Goal: Task Accomplishment & Management: Complete application form

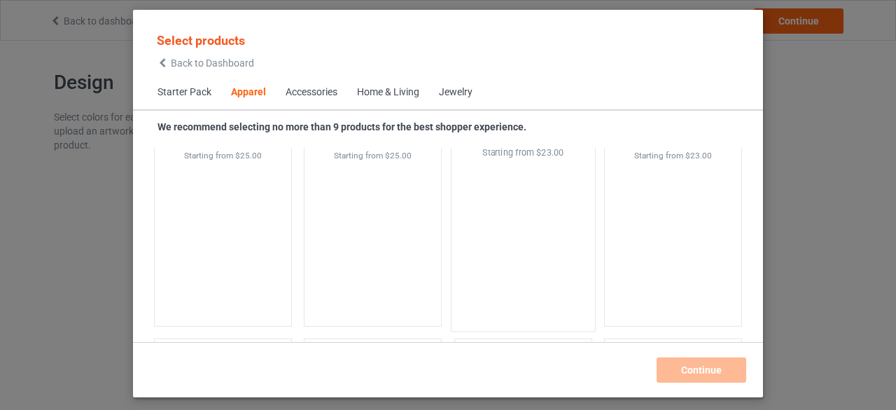
scroll to position [2413, 0]
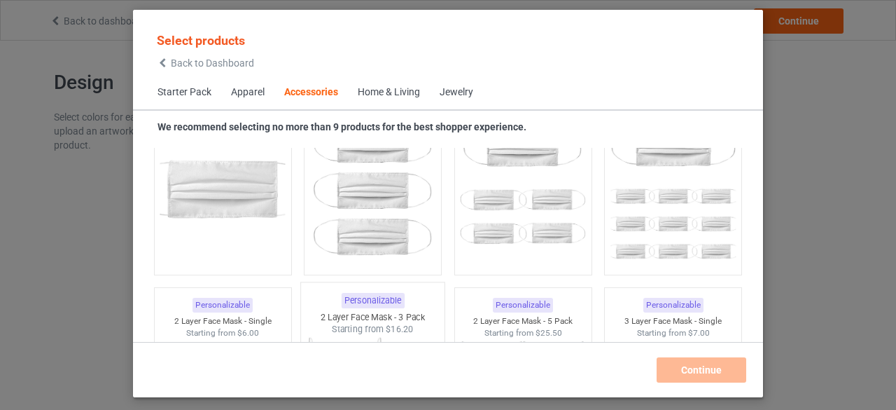
scroll to position [3323, 0]
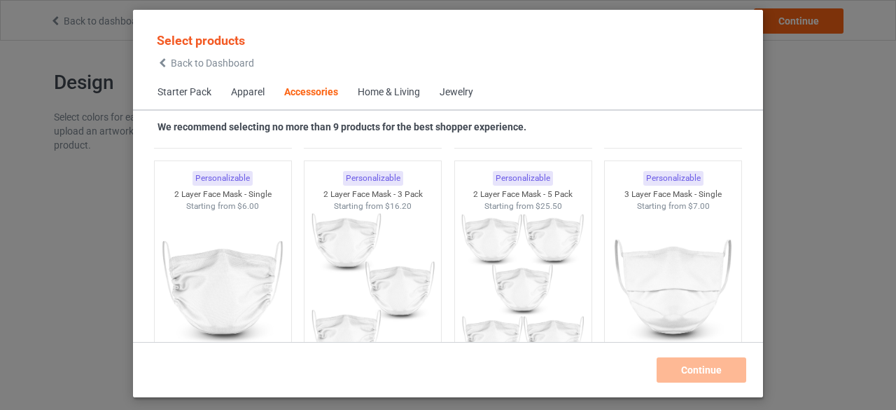
click at [241, 95] on div "Apparel" at bounding box center [248, 92] width 34 height 14
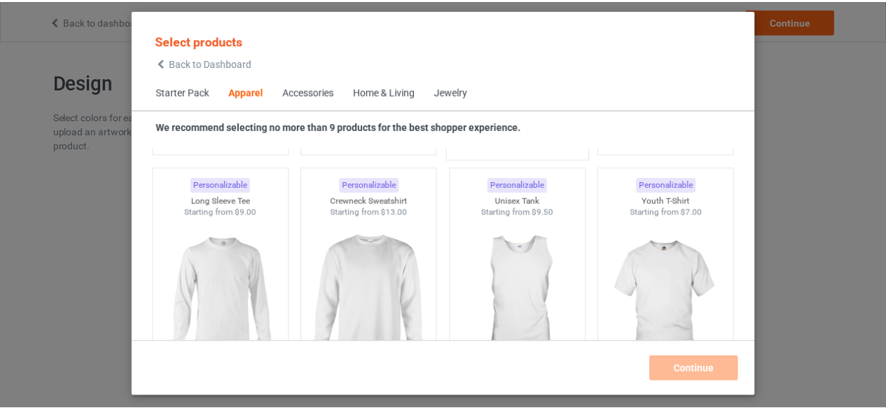
scroll to position [1012, 0]
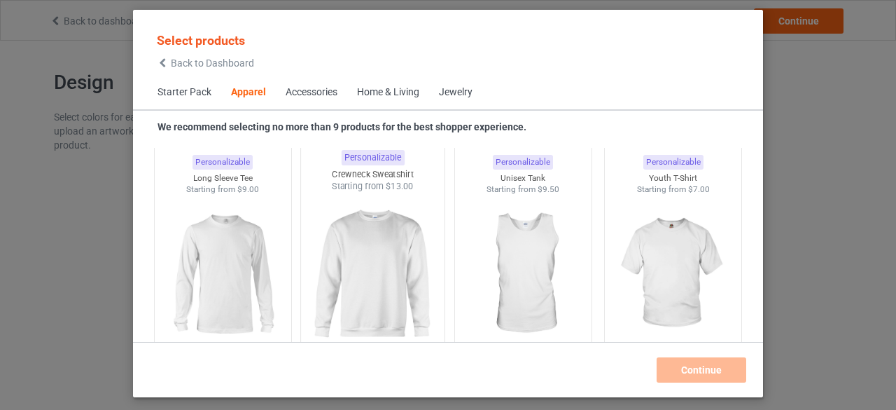
click at [410, 275] on img at bounding box center [373, 275] width 132 height 165
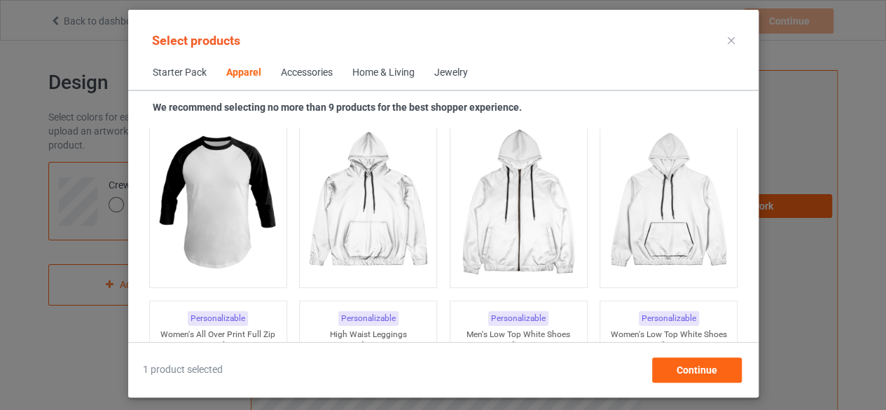
click at [188, 74] on span "Starter Pack" at bounding box center [180, 73] width 74 height 34
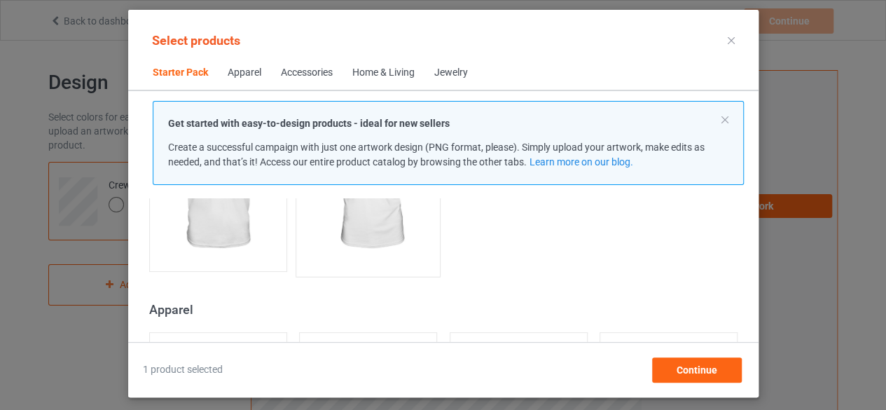
scroll to position [438, 0]
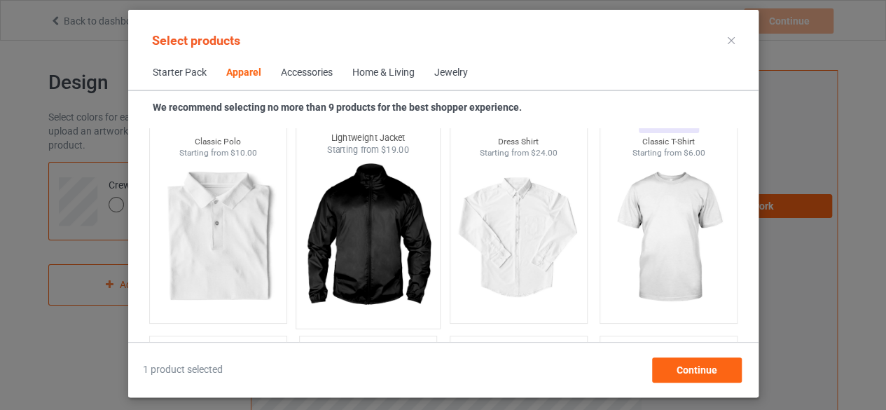
scroll to position [508, 0]
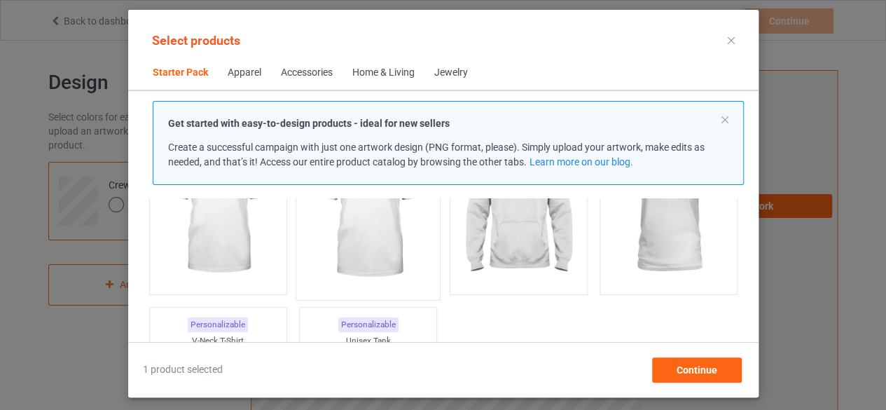
scroll to position [88, 0]
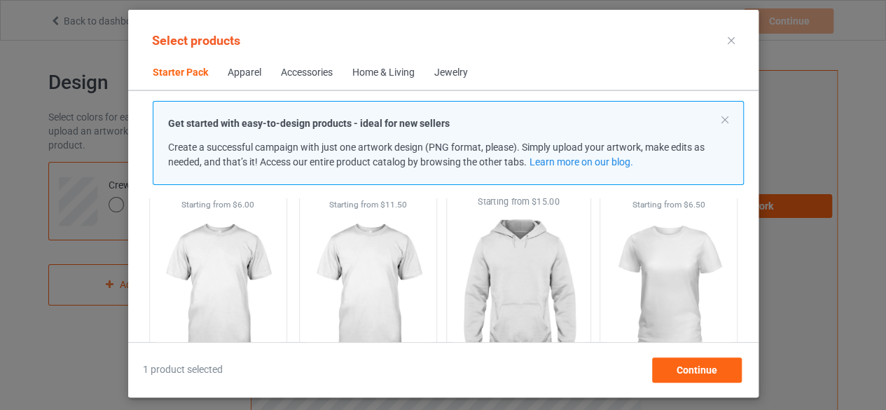
click at [515, 286] on img at bounding box center [518, 290] width 132 height 165
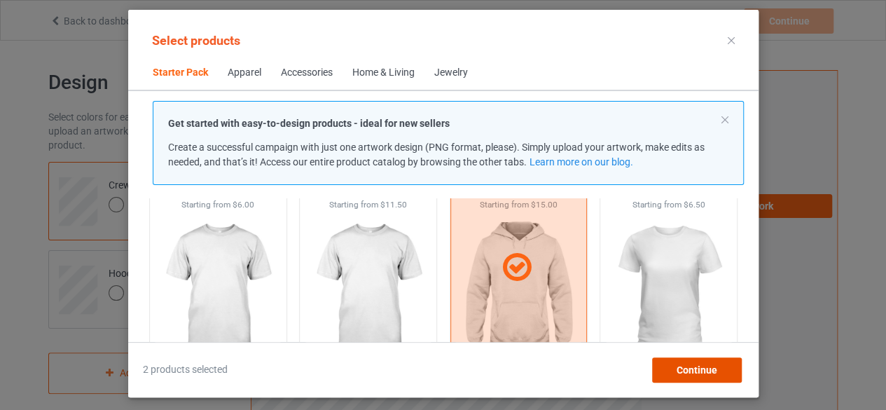
click at [674, 370] on div "Continue" at bounding box center [696, 369] width 90 height 25
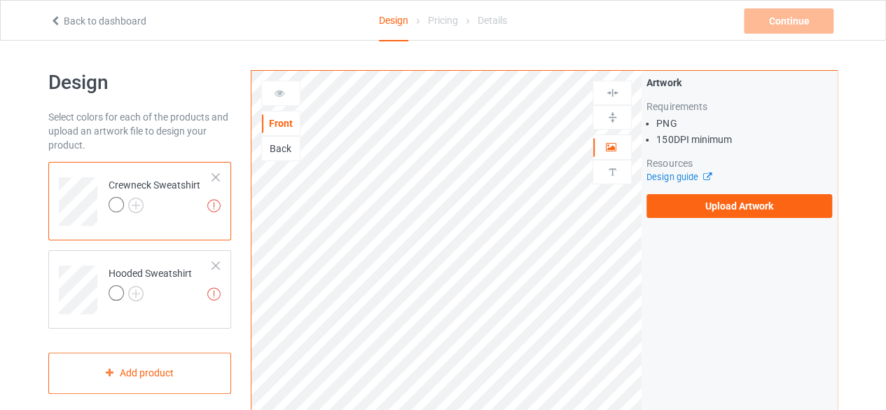
scroll to position [70, 0]
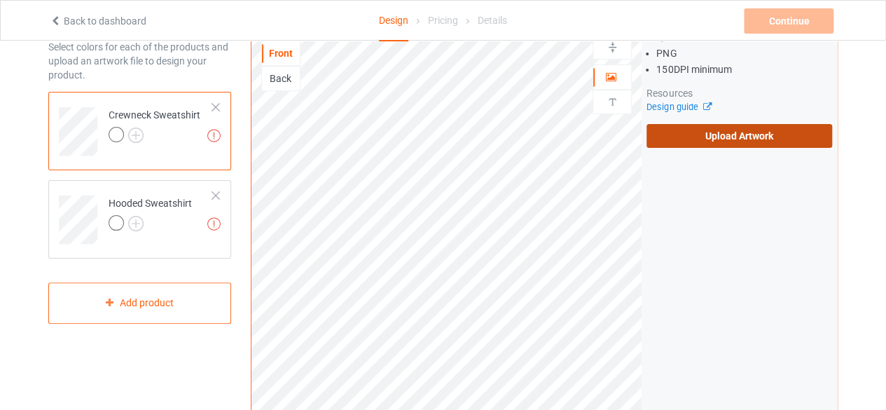
click at [746, 135] on label "Upload Artwork" at bounding box center [739, 136] width 186 height 24
click at [0, 0] on input "Upload Artwork" at bounding box center [0, 0] width 0 height 0
click at [784, 141] on label "Upload Artwork" at bounding box center [739, 136] width 186 height 24
click at [0, 0] on input "Upload Artwork" at bounding box center [0, 0] width 0 height 0
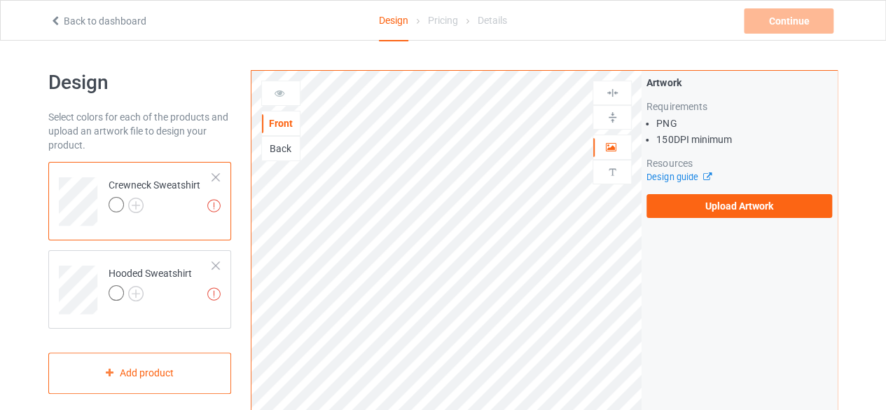
click at [281, 144] on div "Back" at bounding box center [281, 148] width 38 height 14
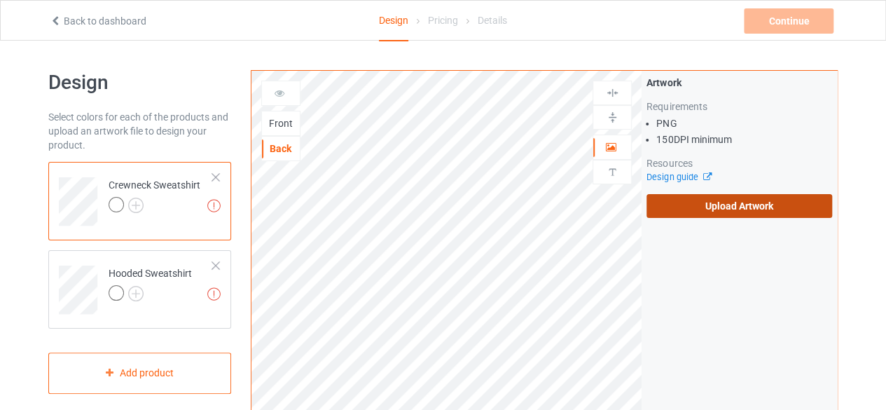
click at [697, 211] on label "Upload Artwork" at bounding box center [739, 206] width 186 height 24
click at [0, 0] on input "Upload Artwork" at bounding box center [0, 0] width 0 height 0
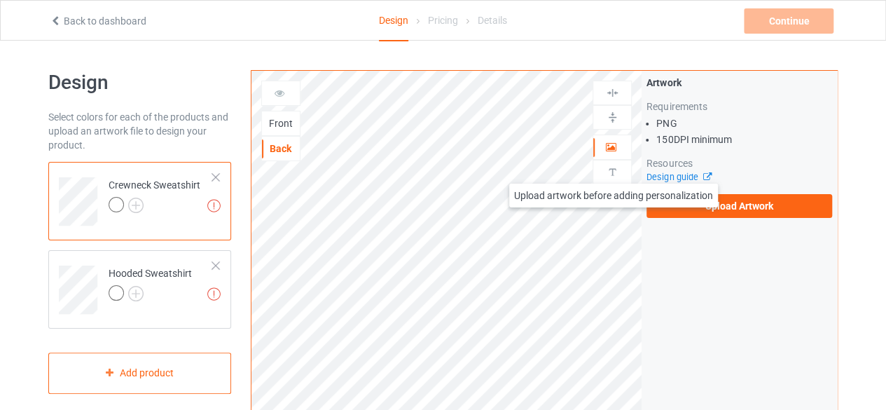
click at [613, 169] on img at bounding box center [612, 171] width 13 height 13
click at [610, 169] on img at bounding box center [612, 171] width 13 height 13
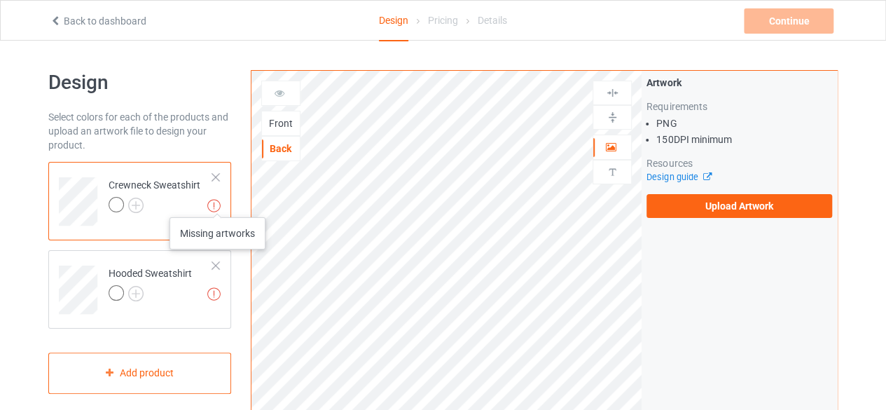
click at [217, 203] on img at bounding box center [213, 205] width 13 height 13
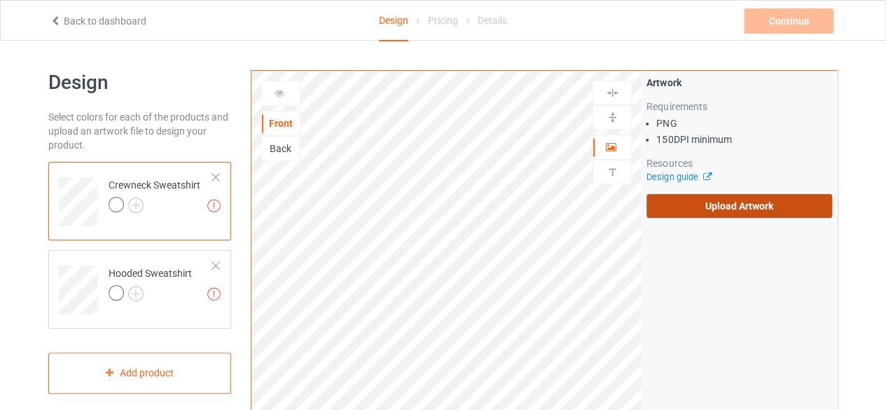
click at [700, 204] on label "Upload Artwork" at bounding box center [739, 206] width 186 height 24
click at [0, 0] on input "Upload Artwork" at bounding box center [0, 0] width 0 height 0
click at [768, 205] on label "Upload Artwork" at bounding box center [739, 206] width 186 height 24
click at [0, 0] on input "Upload Artwork" at bounding box center [0, 0] width 0 height 0
click at [663, 207] on label "Upload Artwork" at bounding box center [739, 206] width 186 height 24
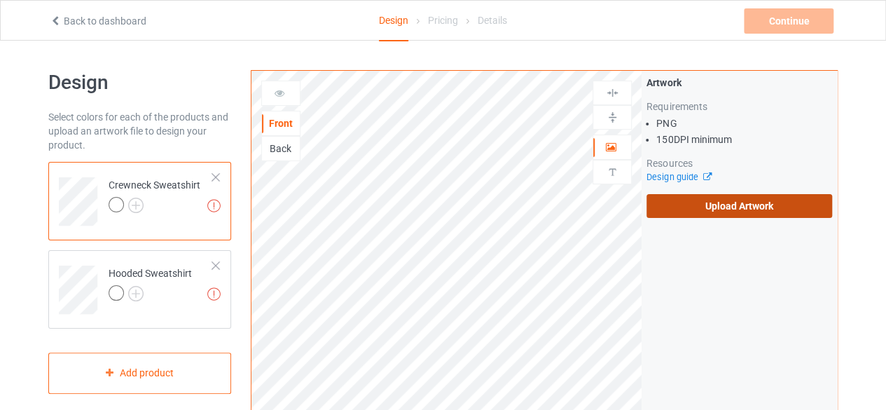
click at [0, 0] on input "Upload Artwork" at bounding box center [0, 0] width 0 height 0
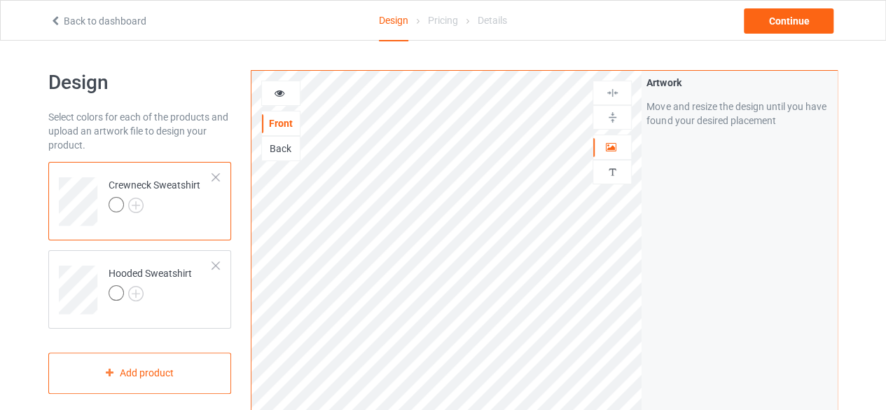
scroll to position [70, 0]
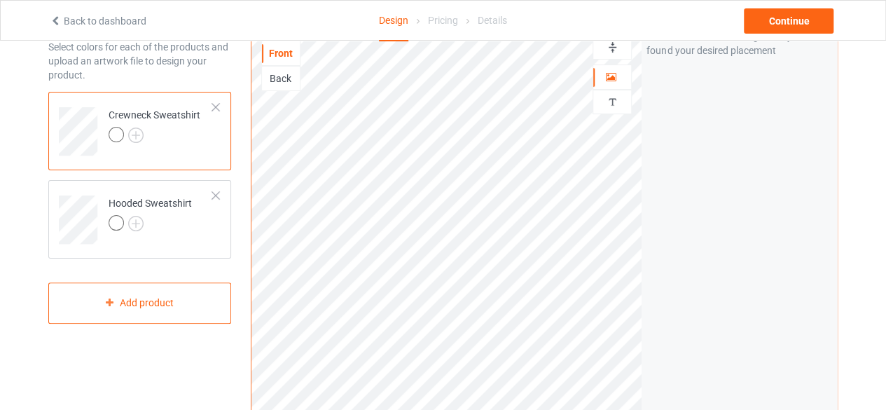
click at [265, 74] on div "Back" at bounding box center [281, 78] width 38 height 14
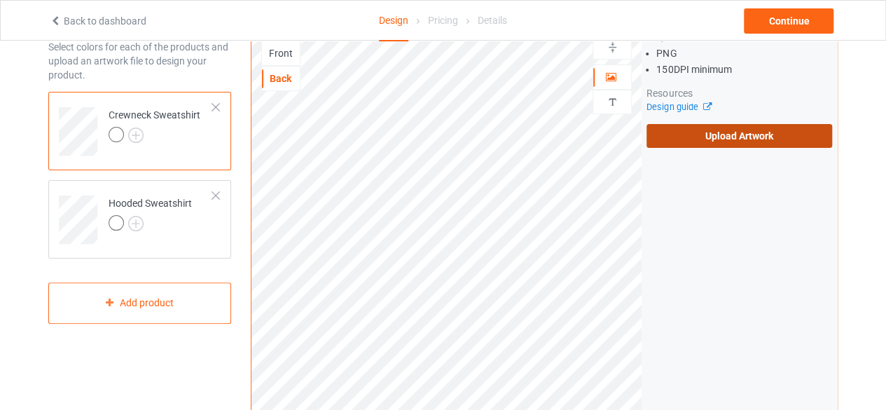
click at [678, 138] on label "Upload Artwork" at bounding box center [739, 136] width 186 height 24
click at [0, 0] on input "Upload Artwork" at bounding box center [0, 0] width 0 height 0
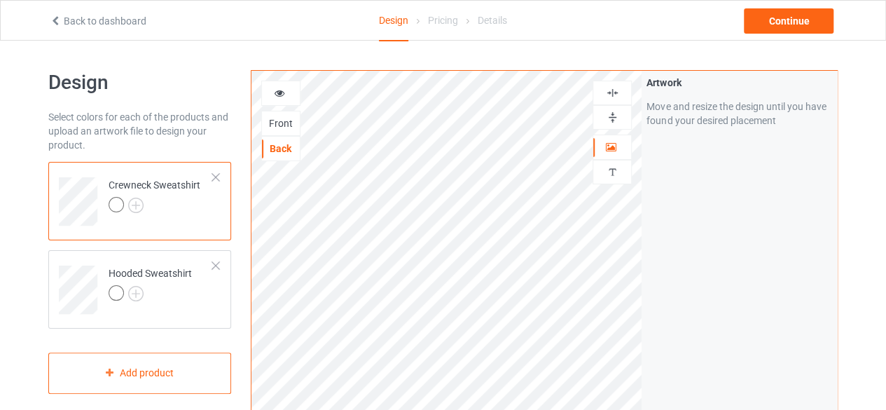
click at [263, 85] on div at bounding box center [280, 93] width 39 height 25
click at [280, 95] on icon at bounding box center [280, 91] width 12 height 10
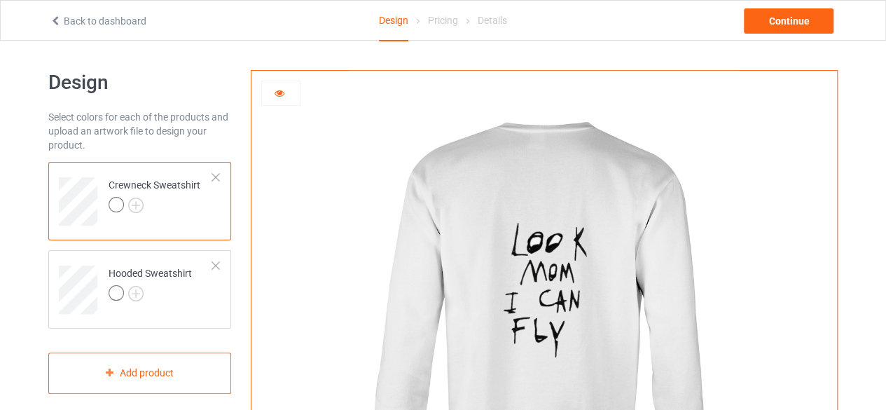
click at [277, 95] on icon at bounding box center [280, 91] width 12 height 10
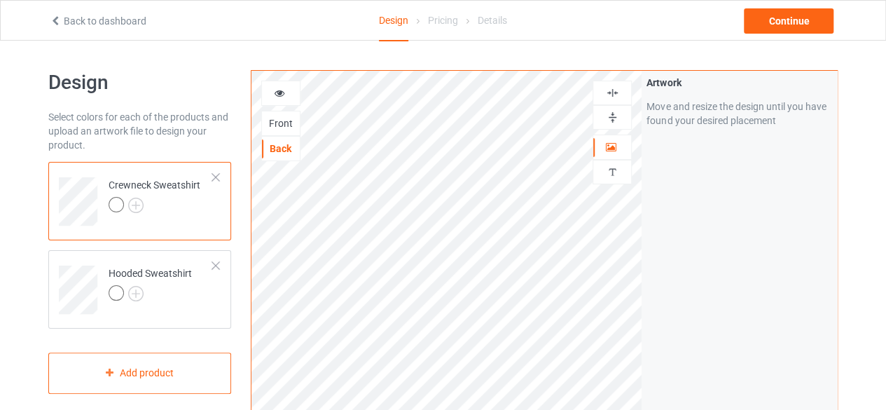
click at [268, 118] on div "Front" at bounding box center [281, 123] width 38 height 14
click at [272, 94] on div at bounding box center [281, 93] width 38 height 14
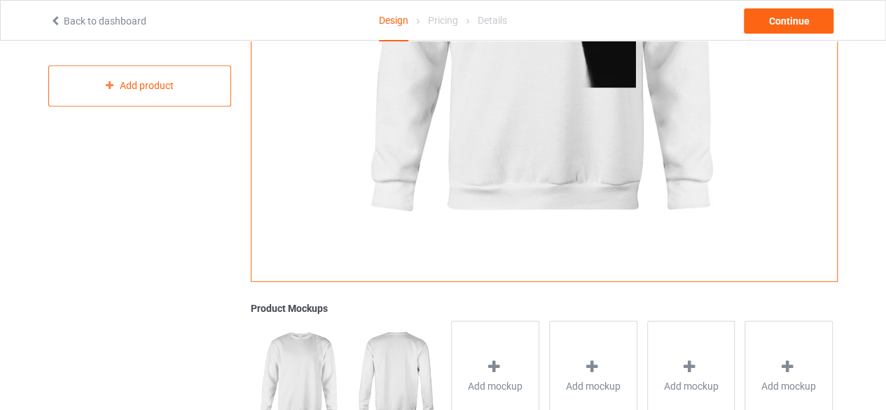
scroll to position [210, 0]
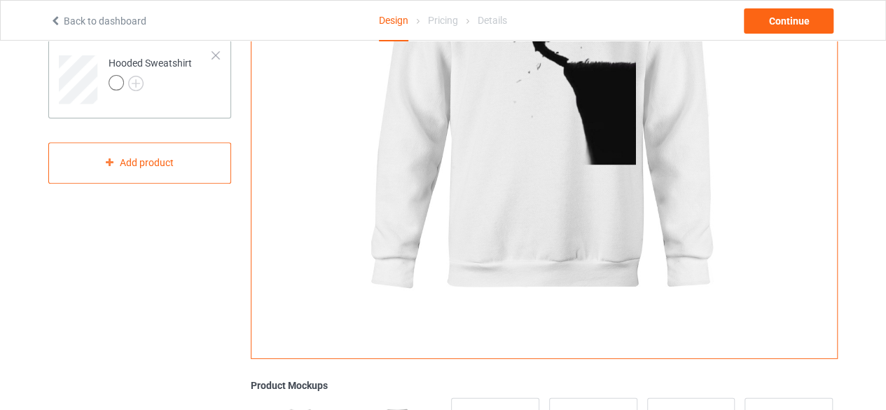
click at [186, 89] on div at bounding box center [150, 85] width 83 height 20
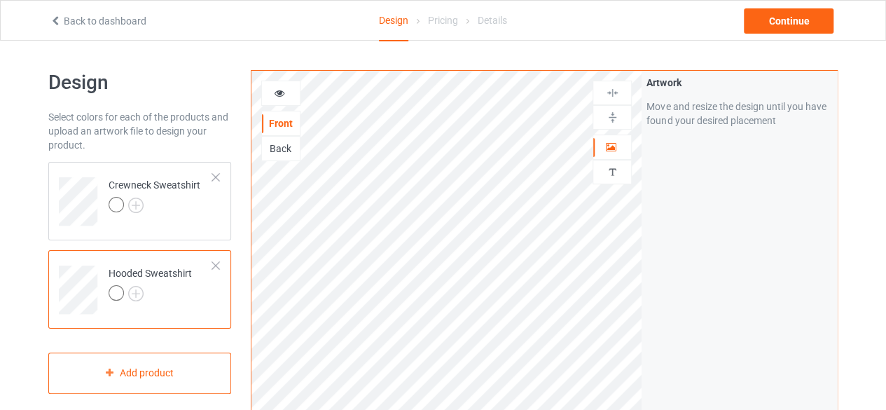
click at [284, 86] on icon at bounding box center [280, 91] width 12 height 10
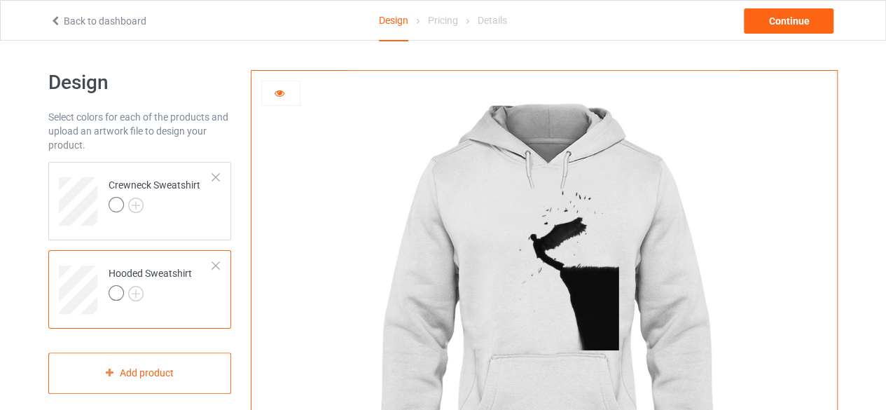
click at [282, 90] on icon at bounding box center [280, 91] width 12 height 10
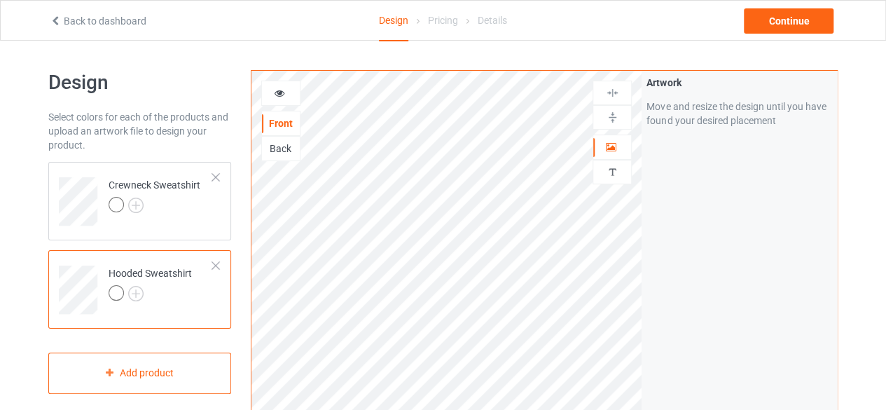
click at [278, 141] on div "Back" at bounding box center [281, 148] width 38 height 14
click at [276, 90] on icon at bounding box center [280, 91] width 12 height 10
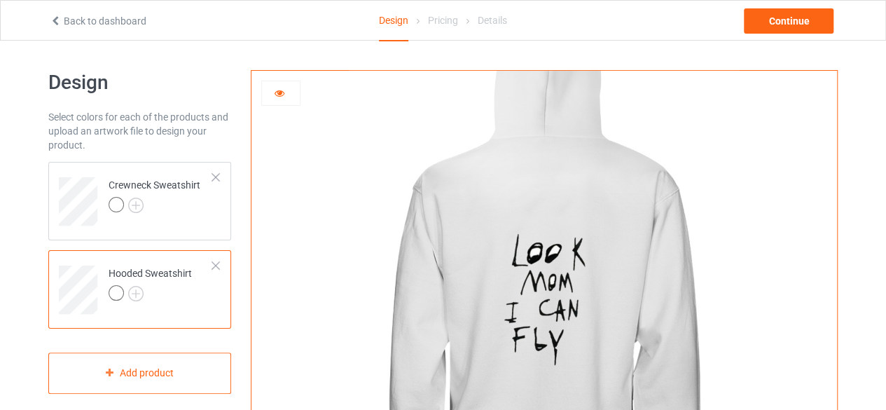
click at [276, 90] on icon at bounding box center [280, 91] width 12 height 10
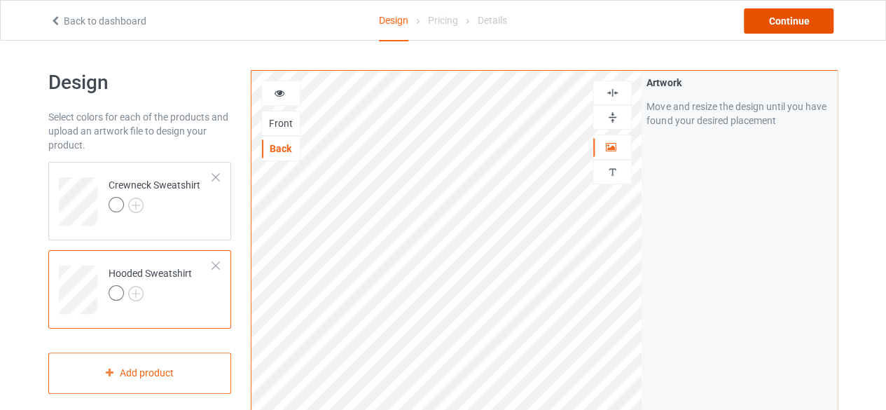
click at [779, 26] on div "Continue" at bounding box center [789, 20] width 90 height 25
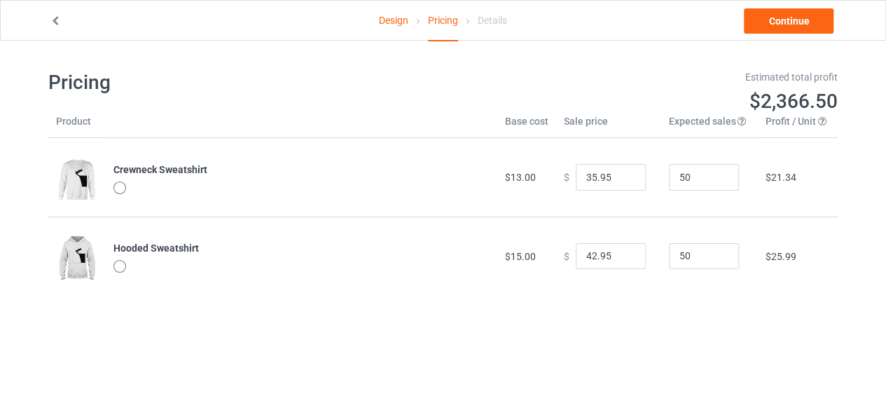
type input "39.95"
type input "46.95"
click at [684, 176] on input "50" at bounding box center [704, 177] width 70 height 27
click at [714, 173] on input "151" at bounding box center [704, 177] width 70 height 27
click at [714, 173] on input "152" at bounding box center [704, 177] width 70 height 27
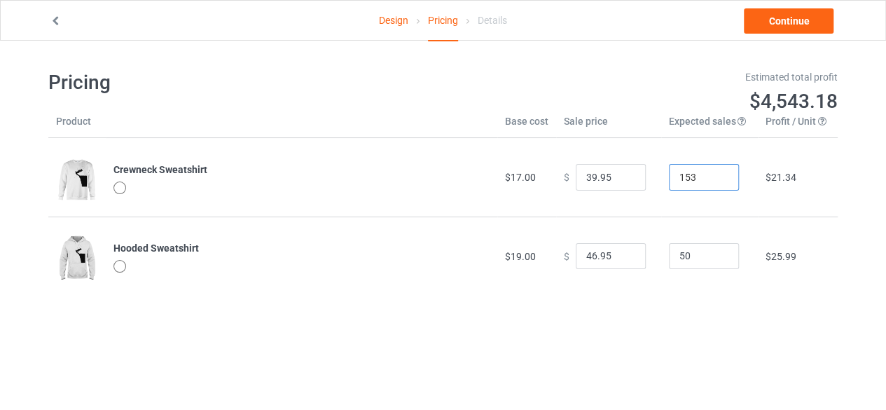
click at [714, 173] on input "153" at bounding box center [704, 177] width 70 height 27
click at [714, 173] on input "154" at bounding box center [704, 177] width 70 height 27
click at [714, 173] on input "155" at bounding box center [704, 177] width 70 height 27
type input "164"
click at [714, 173] on input "164" at bounding box center [704, 177] width 70 height 27
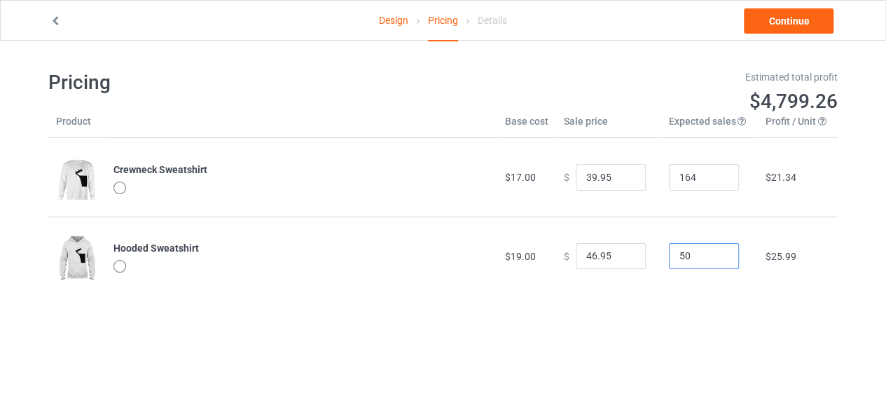
click at [702, 254] on input "50" at bounding box center [704, 256] width 70 height 27
type input "205"
click at [714, 251] on input "205" at bounding box center [704, 256] width 70 height 27
type input "227"
click at [712, 171] on input "227" at bounding box center [704, 177] width 70 height 27
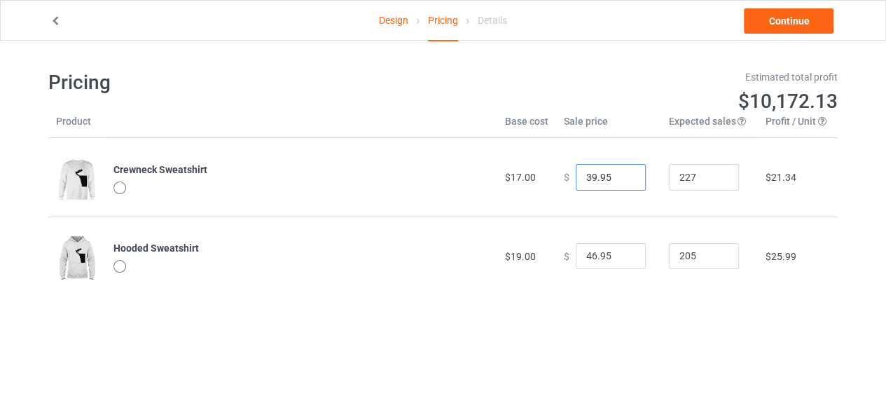
click at [608, 177] on input "39.95" at bounding box center [611, 177] width 70 height 27
click at [621, 179] on input "38.95" at bounding box center [611, 177] width 70 height 27
click at [621, 179] on input "37.95" at bounding box center [611, 177] width 70 height 27
click at [621, 179] on input "30.95" at bounding box center [611, 177] width 70 height 27
click at [621, 179] on input "16.95" at bounding box center [611, 177] width 70 height 27
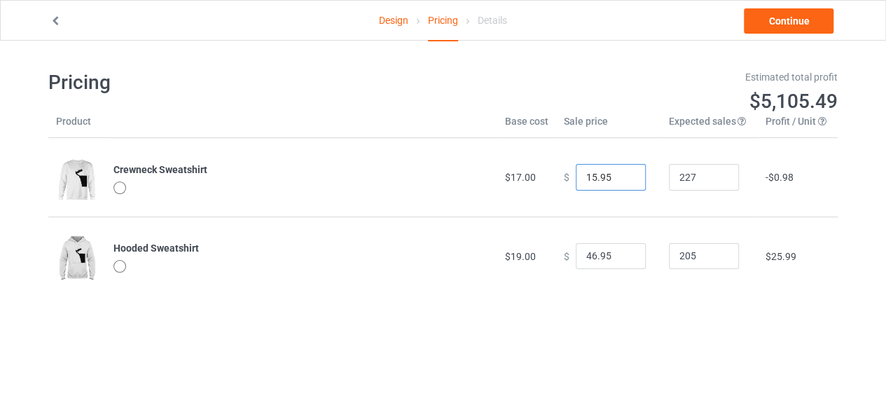
click at [621, 179] on input "15.95" at bounding box center [611, 177] width 70 height 27
click at [620, 171] on input "16.95" at bounding box center [611, 177] width 70 height 27
click at [620, 171] on input "17.95" at bounding box center [611, 177] width 70 height 27
click at [620, 171] on input "18.95" at bounding box center [611, 177] width 70 height 27
click at [620, 171] on input "19.95" at bounding box center [611, 177] width 70 height 27
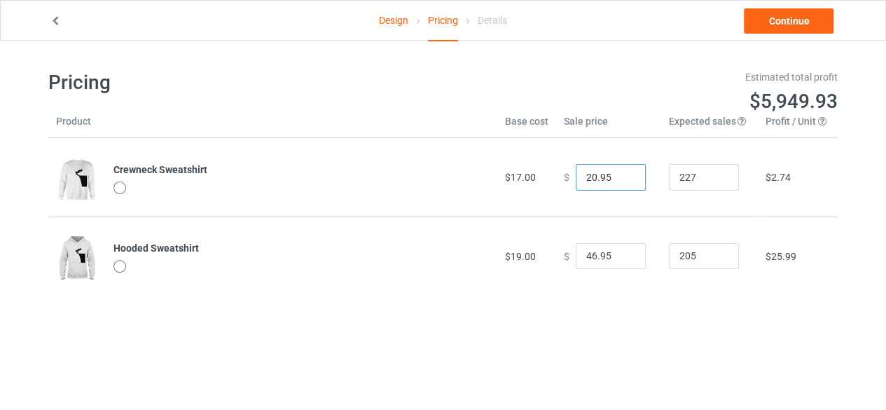
click at [620, 171] on input "20.95" at bounding box center [611, 177] width 70 height 27
click at [620, 171] on input "21.95" at bounding box center [611, 177] width 70 height 27
type input "20.95"
click at [620, 179] on input "20.95" at bounding box center [611, 177] width 70 height 27
click at [623, 259] on input "23.95" at bounding box center [611, 256] width 70 height 27
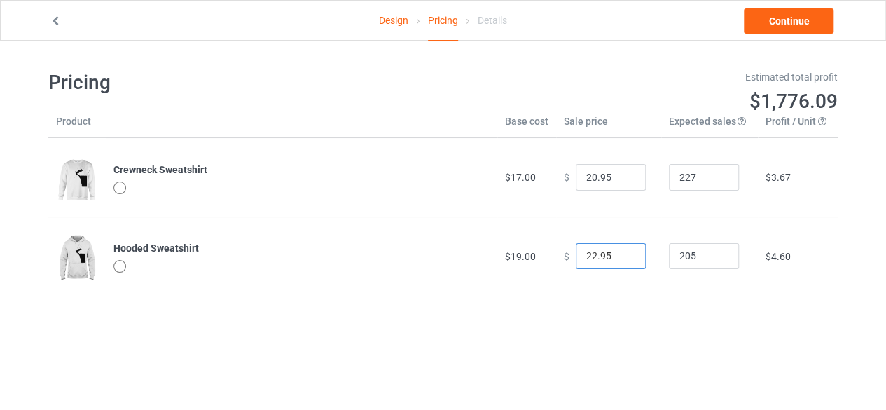
click at [623, 259] on input "22.95" at bounding box center [611, 256] width 70 height 27
click at [623, 259] on input "21.95" at bounding box center [611, 256] width 70 height 27
click at [623, 259] on input "20.95" at bounding box center [611, 256] width 70 height 27
click at [623, 251] on input "21.95" at bounding box center [611, 256] width 70 height 27
type input "22.95"
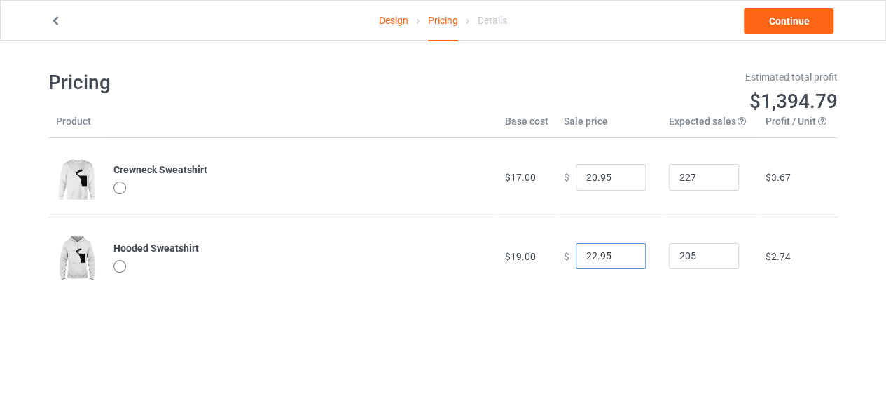
click at [623, 251] on input "22.95" at bounding box center [611, 256] width 70 height 27
click at [779, 27] on link "Continue" at bounding box center [789, 20] width 90 height 25
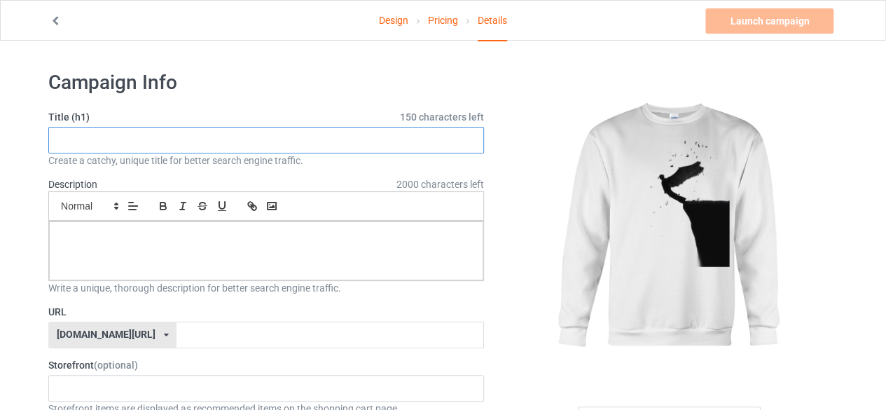
click at [398, 133] on input "text" at bounding box center [266, 140] width 436 height 27
paste input "Look Mom I Can Fly – Inspirational Typography Design"
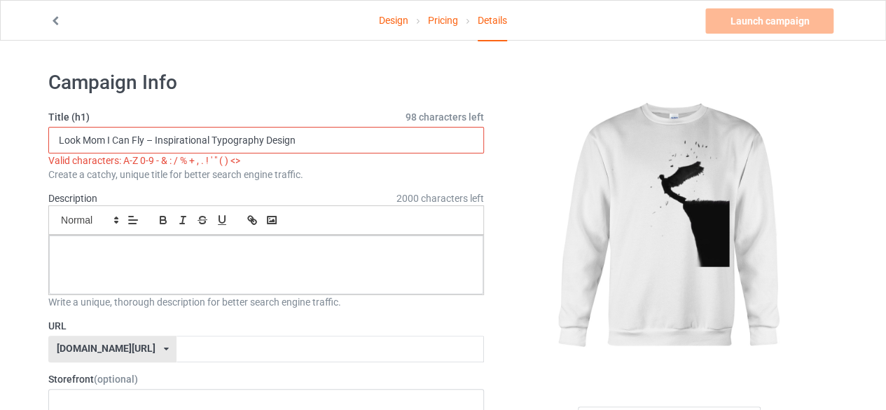
paste input "Look Mom I Can Fly – Inspirational Typography Design"
type input "L"
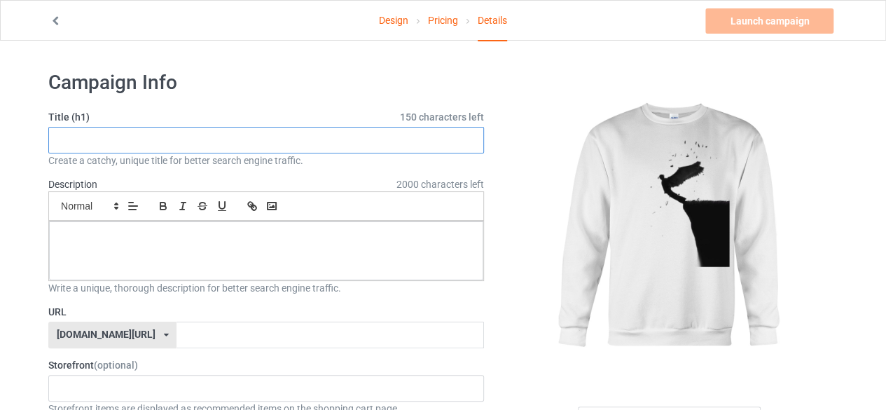
paste input "Look Mom I Can Fly – Inspirational Typography Design"
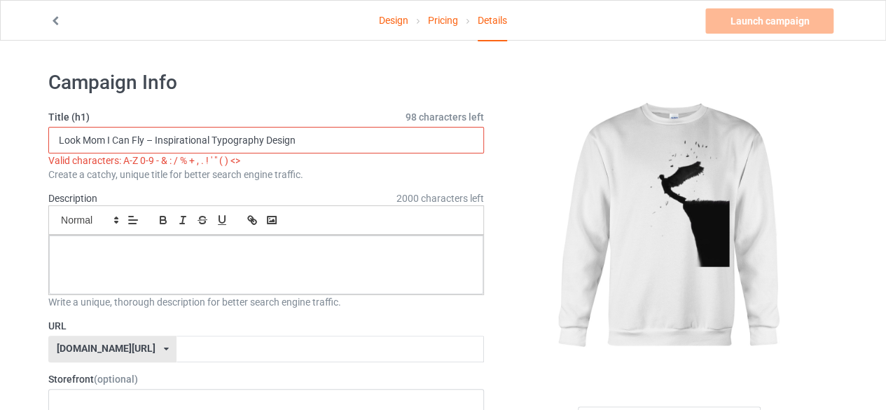
click at [157, 138] on input "Look Mom I Can Fly – Inspirational Typography Design" at bounding box center [266, 140] width 436 height 27
click at [151, 136] on input "Look Mom I Can Fly – Inspirational Typography Design" at bounding box center [266, 140] width 436 height 27
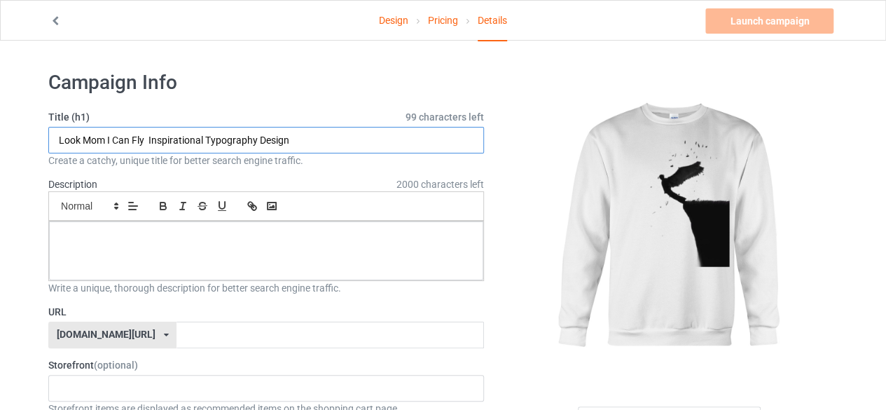
type input "Look Mom I Can Fly Inspirational Typography Design"
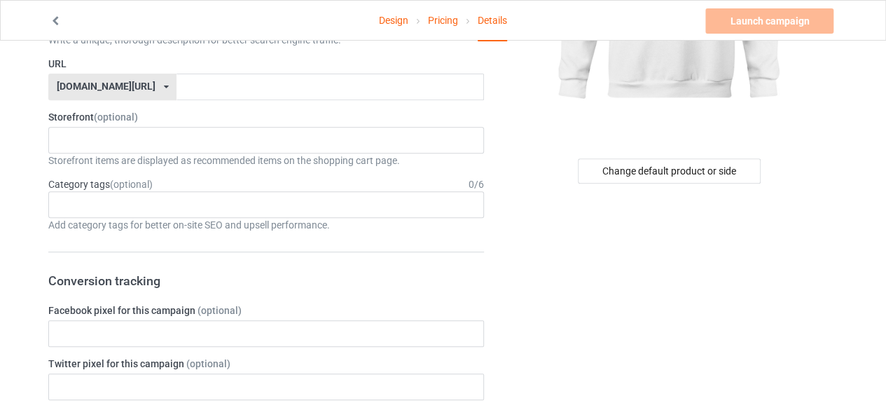
scroll to position [280, 0]
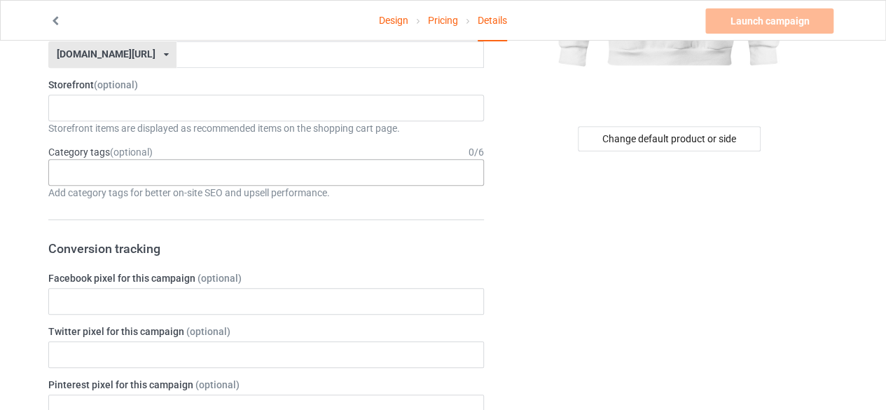
click at [128, 165] on div "Age > [DEMOGRAPHIC_DATA] > 1 Age > [DEMOGRAPHIC_DATA] Months > 1 Month Age > [D…" at bounding box center [266, 172] width 436 height 27
click at [189, 103] on div "No result found" at bounding box center [266, 108] width 436 height 27
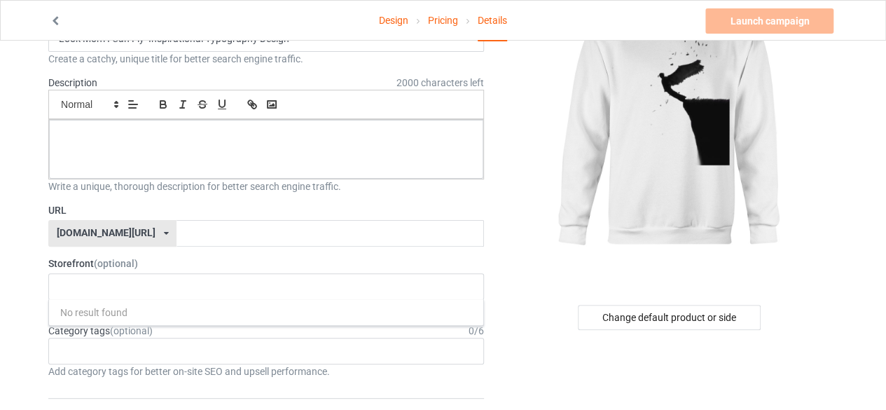
scroll to position [70, 0]
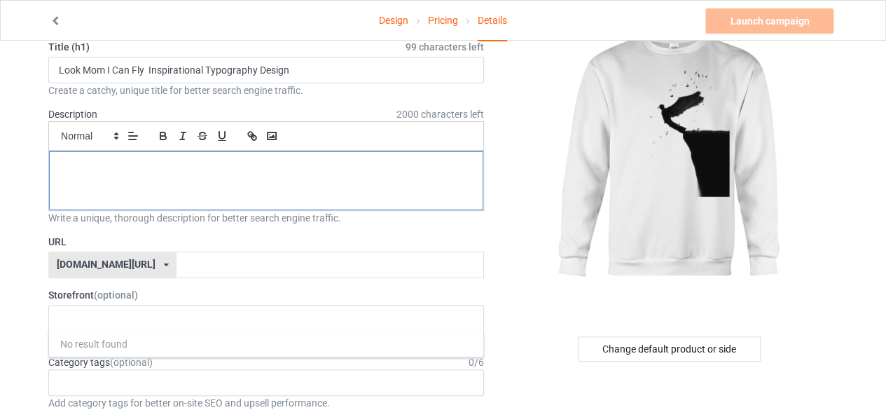
click at [231, 160] on p at bounding box center [266, 166] width 412 height 13
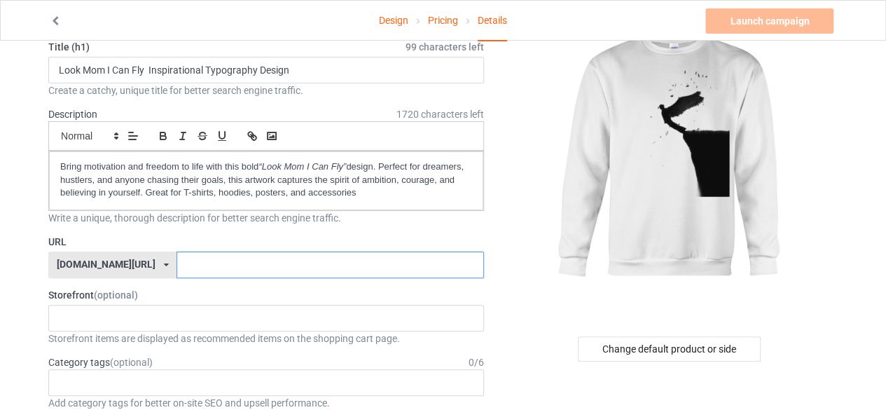
click at [275, 256] on input "text" at bounding box center [329, 264] width 307 height 27
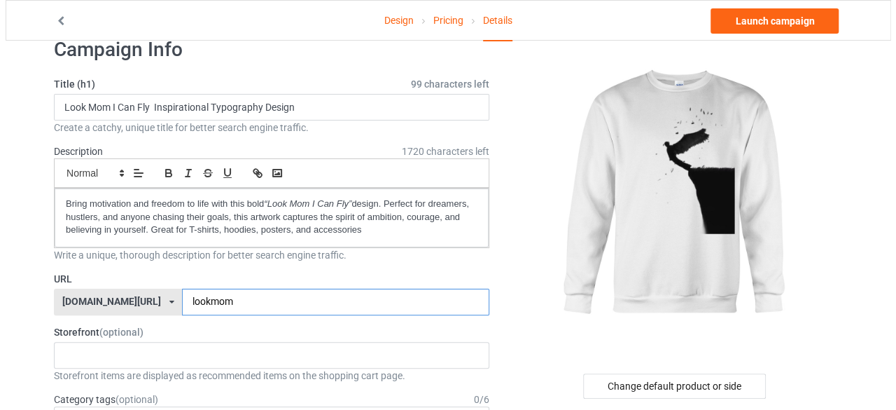
scroll to position [0, 0]
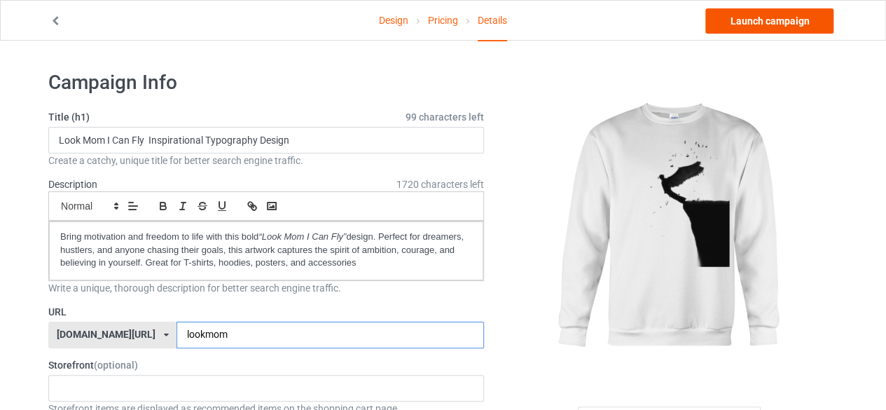
type input "lookmom"
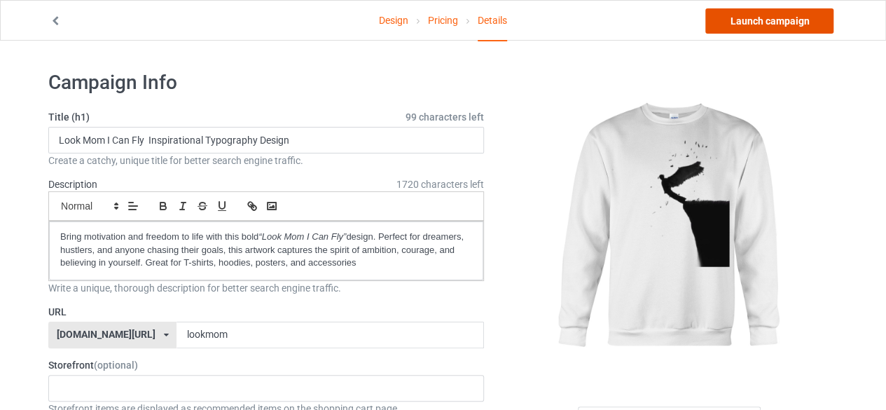
click at [736, 22] on link "Launch campaign" at bounding box center [769, 20] width 128 height 25
